Goal: Task Accomplishment & Management: Use online tool/utility

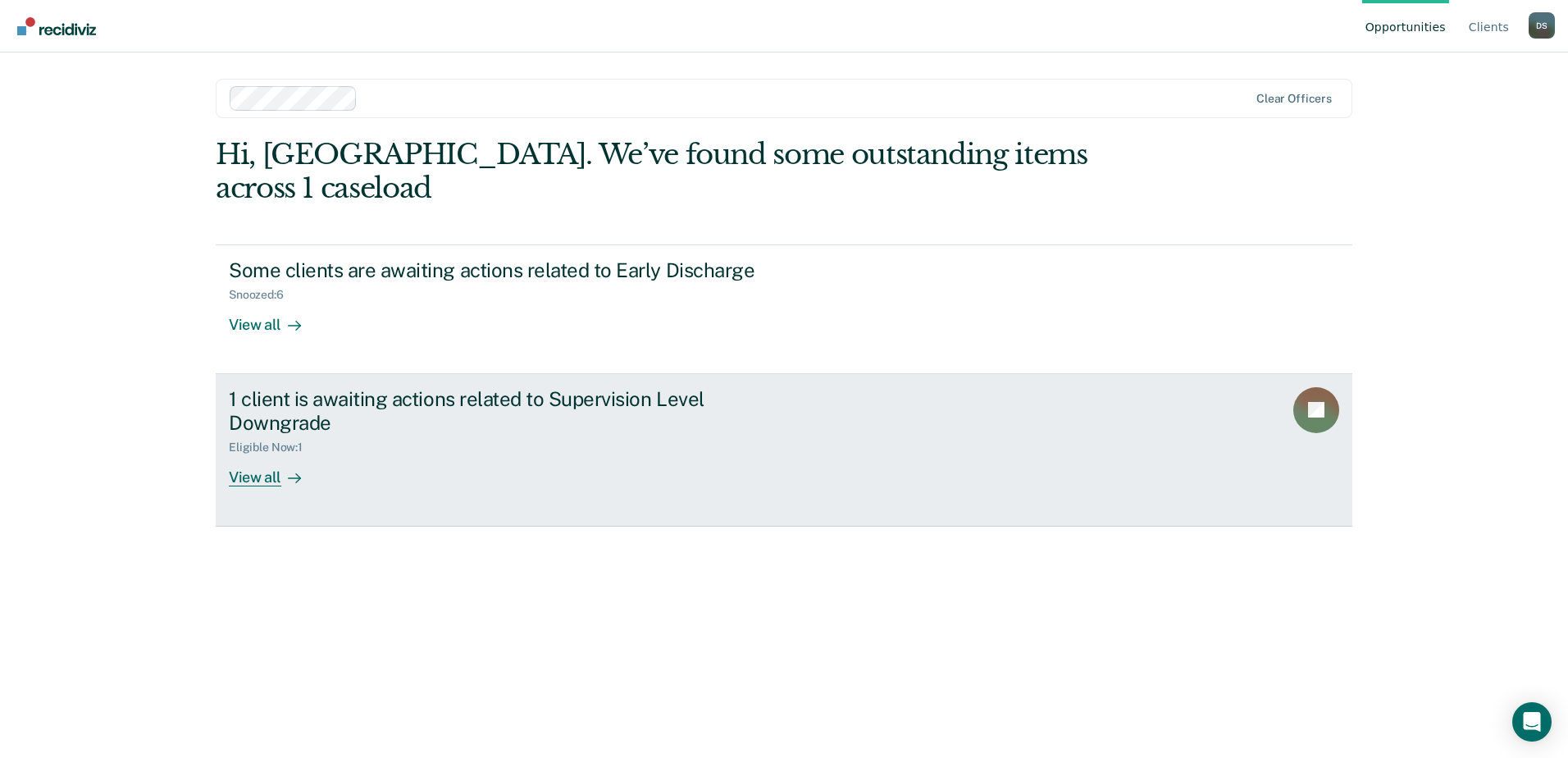
click at [253, 454] on div "View all" at bounding box center [275, 470] width 92 height 32
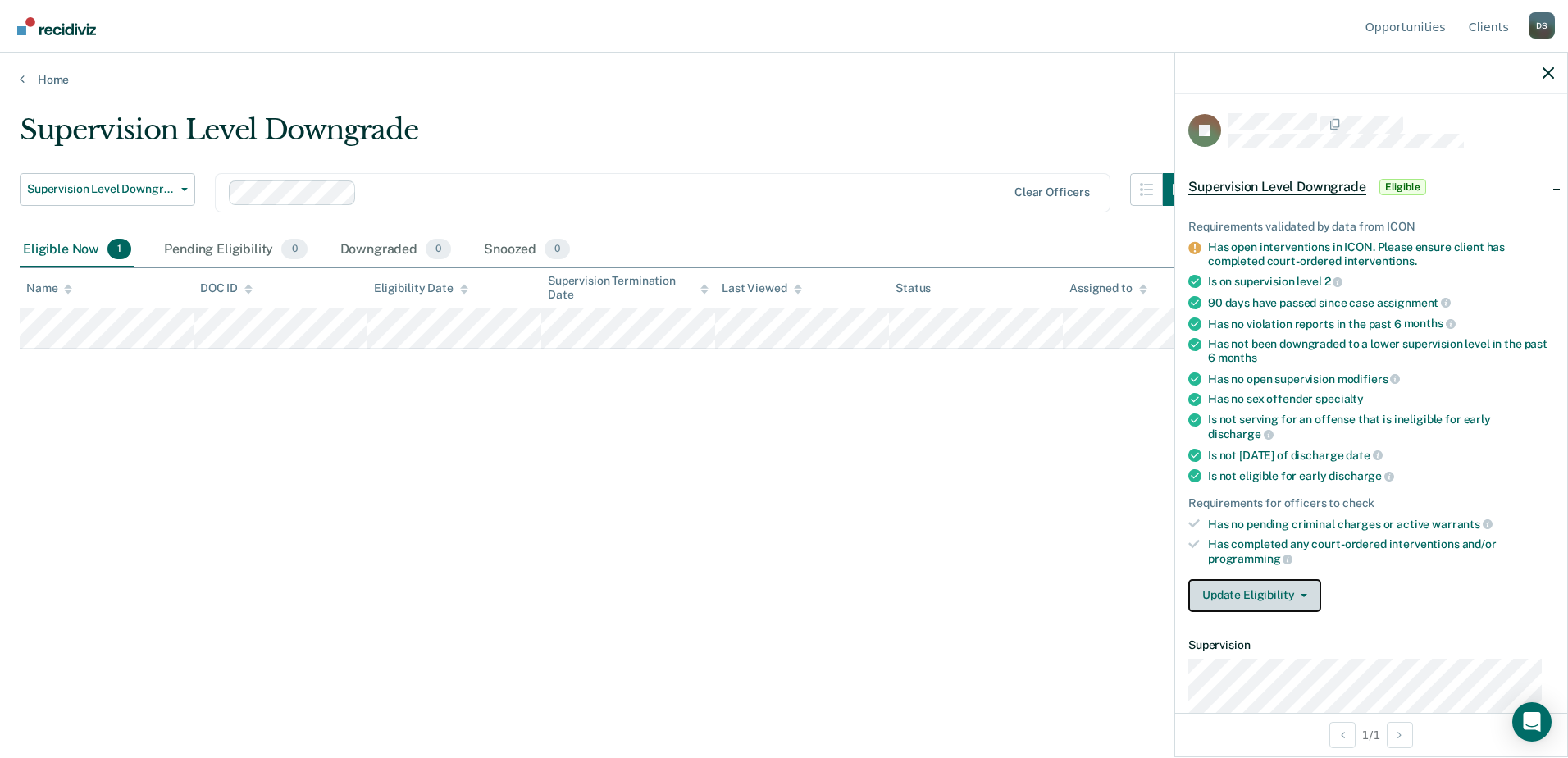
click at [1292, 588] on button "Update Eligibility" at bounding box center [1254, 595] width 133 height 33
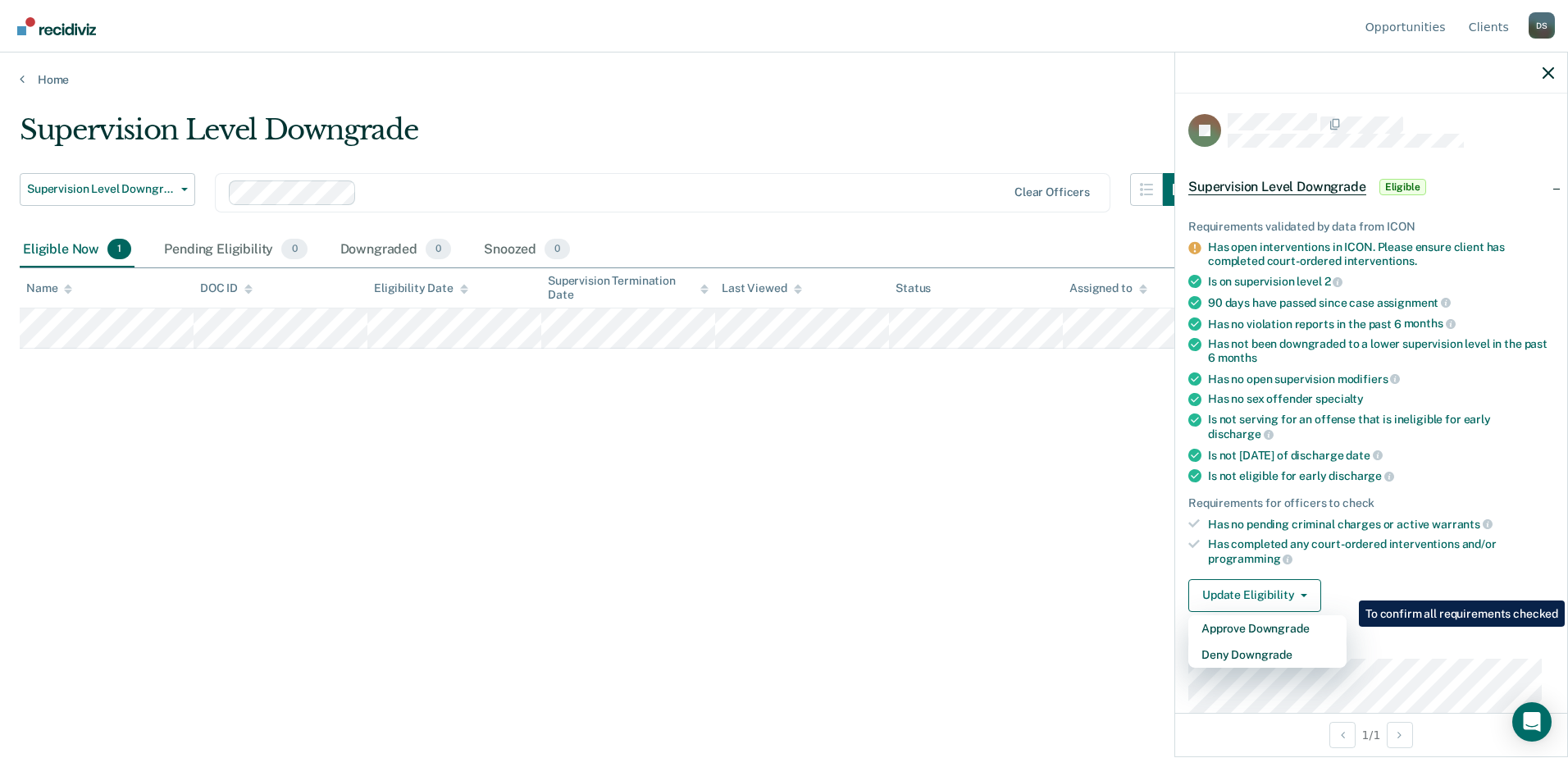
click at [1439, 578] on div "Update Eligibility Approve Downgrade Deny Downgrade" at bounding box center [1371, 595] width 366 height 33
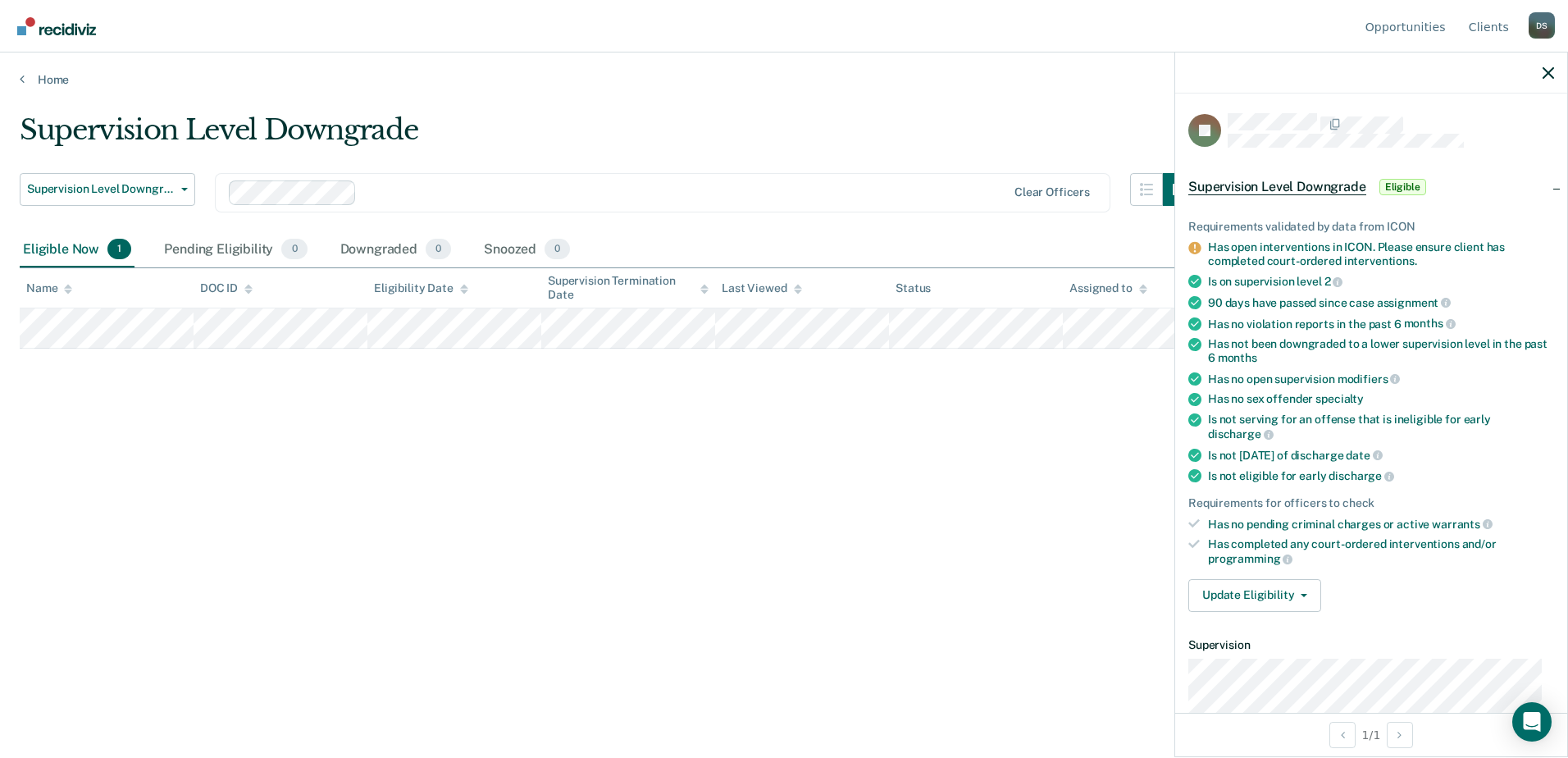
click at [1207, 517] on li "Has no pending criminal charges or active warrants" at bounding box center [1371, 523] width 366 height 15
drag, startPoint x: 1212, startPoint y: 521, endPoint x: 1337, endPoint y: 505, distance: 126.0
click at [1337, 505] on ul "Requirements validated by data from ICON Has open interventions in ICON. Please…" at bounding box center [1371, 392] width 366 height 346
click at [169, 176] on button "Supervision Level Downgrade" at bounding box center [107, 189] width 176 height 33
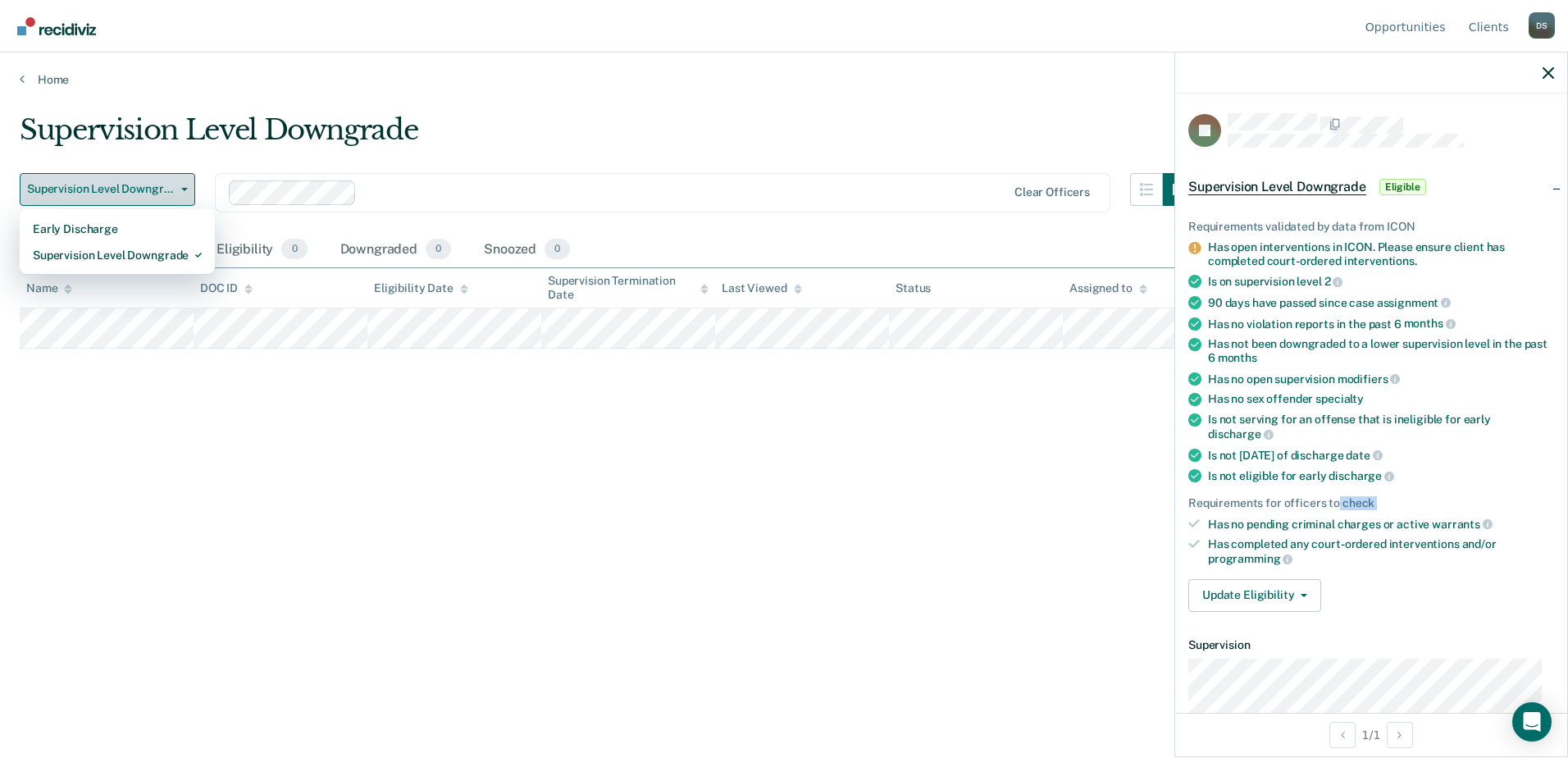
click at [163, 177] on button "Supervision Level Downgrade" at bounding box center [107, 189] width 176 height 33
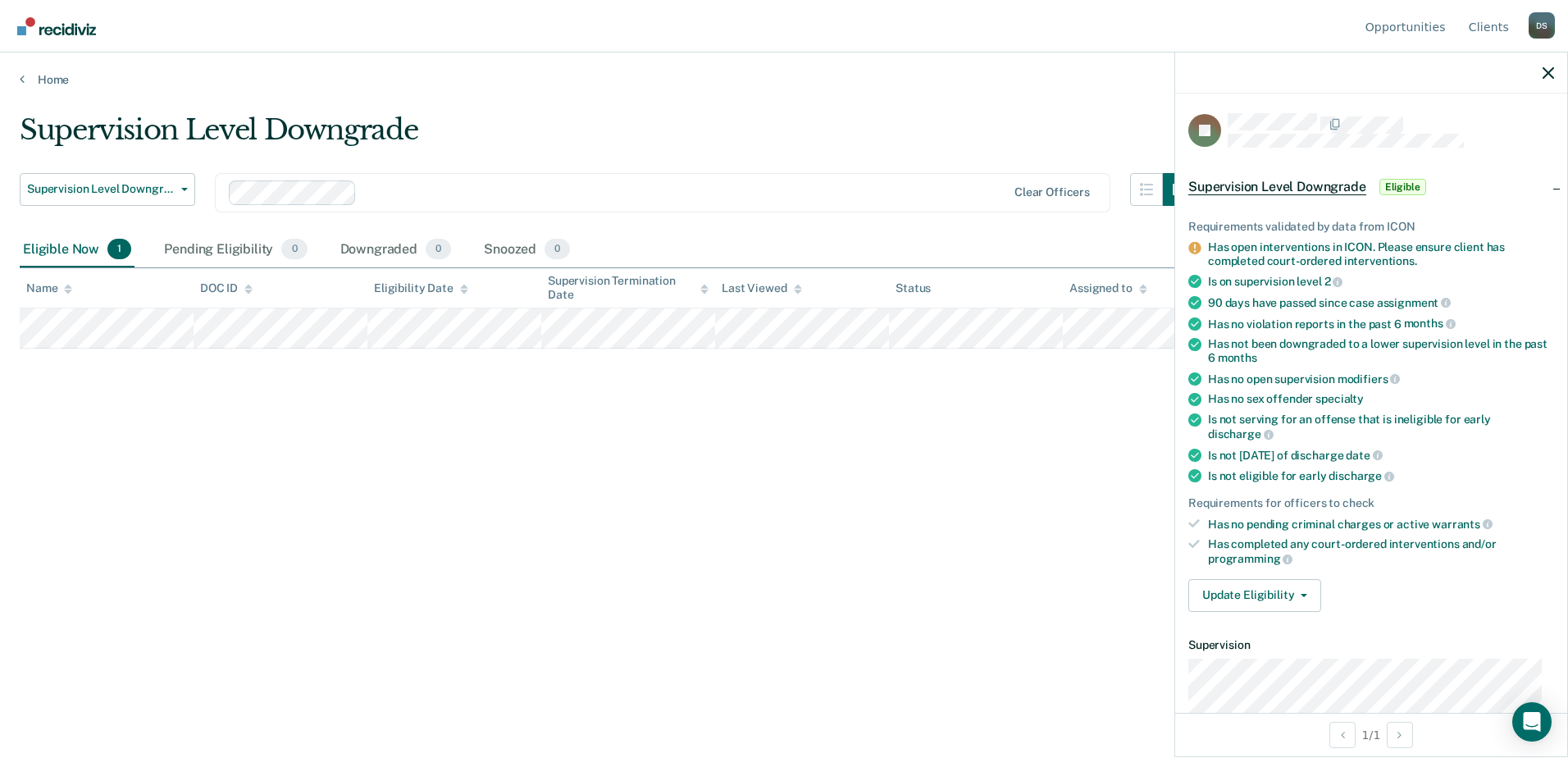
click at [909, 139] on div "Supervision Level Downgrade" at bounding box center [607, 137] width 1176 height 47
